Goal: Task Accomplishment & Management: Use online tool/utility

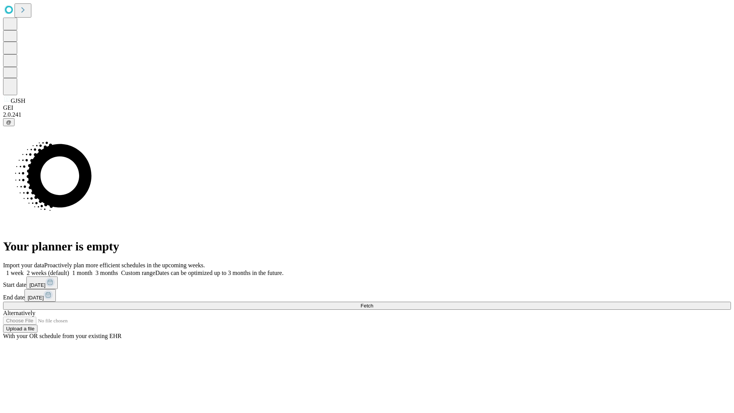
click at [373, 303] on span "Fetch" at bounding box center [367, 306] width 13 height 6
